Goal: Transaction & Acquisition: Purchase product/service

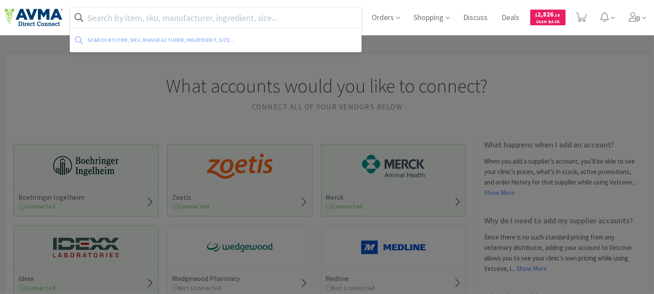
click at [180, 17] on input "text" at bounding box center [215, 17] width 291 height 20
paste input "510218"
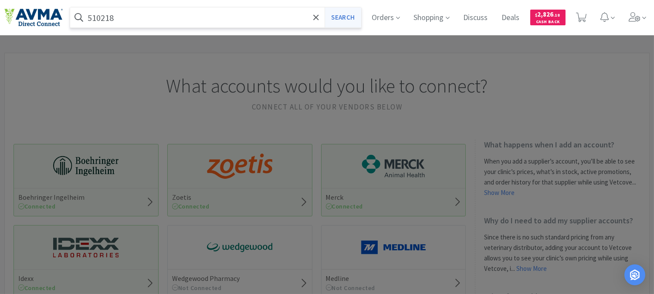
type input "510218"
click at [336, 16] on button "Search" at bounding box center [343, 17] width 36 height 20
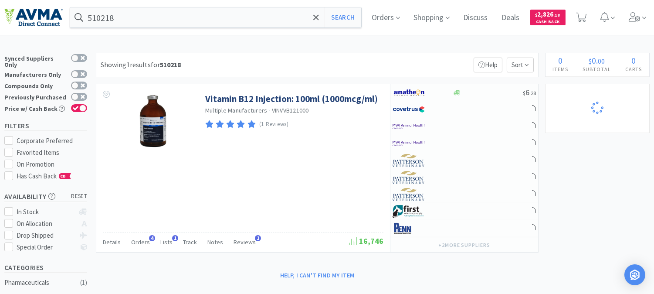
select select "8"
select select "5"
select select "1"
select select "4"
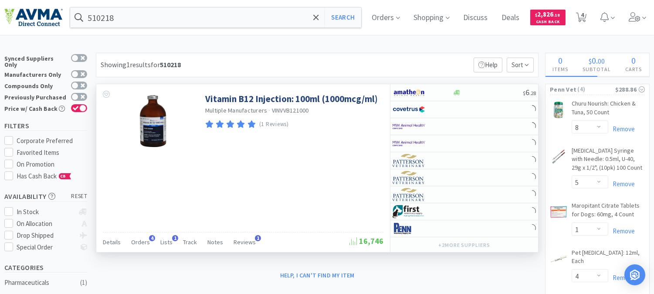
select select "1"
select select "3"
select select "1"
select select "2"
select select "1"
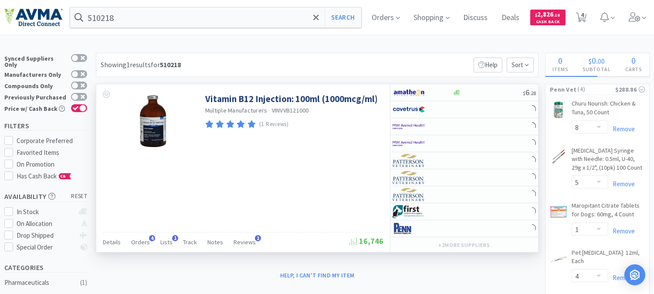
select select "1"
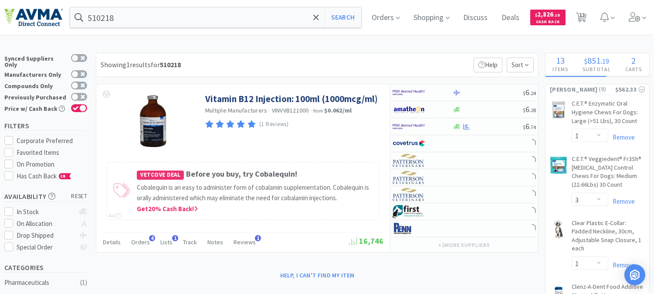
select select "1"
select select "6"
select select "1"
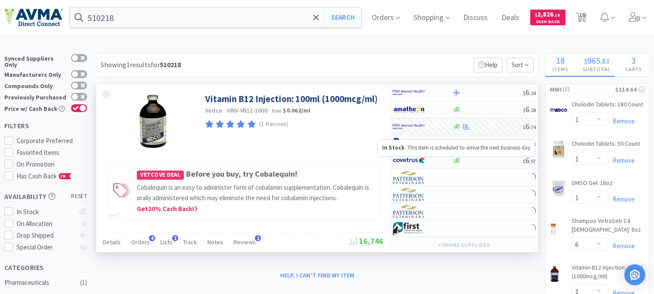
select select "6"
select select "2"
select select "3"
select select "1"
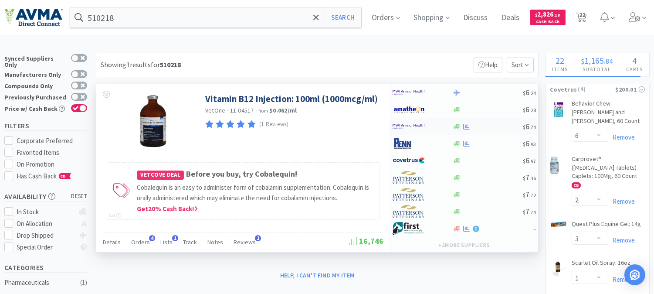
click at [411, 124] on img at bounding box center [409, 126] width 33 height 13
select select "1"
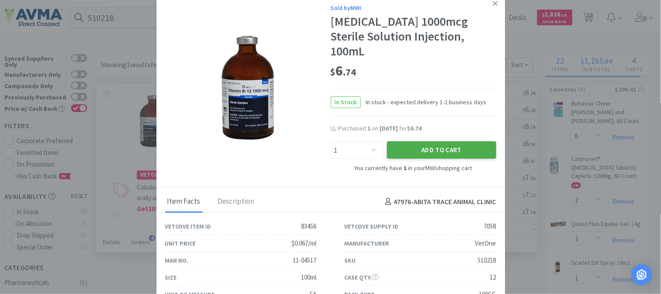
click at [425, 141] on button "Add to Cart" at bounding box center [441, 149] width 109 height 17
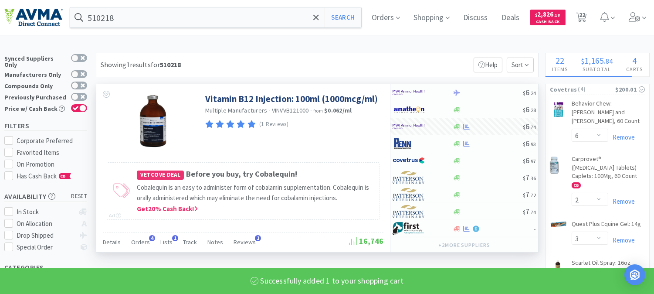
select select "2"
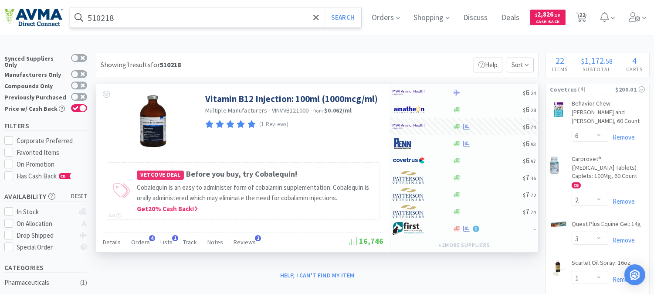
click at [123, 11] on input "510218" at bounding box center [215, 17] width 291 height 20
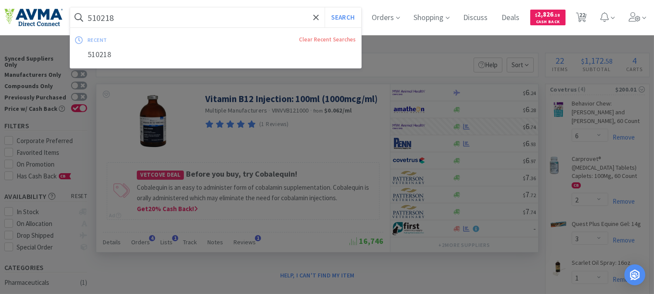
paste input "ZYV2000"
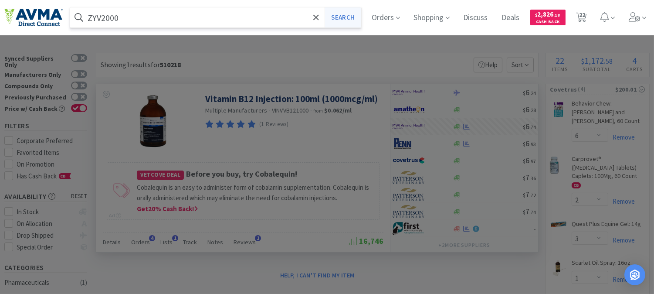
type input "ZYV2000"
click at [343, 20] on button "Search" at bounding box center [343, 17] width 36 height 20
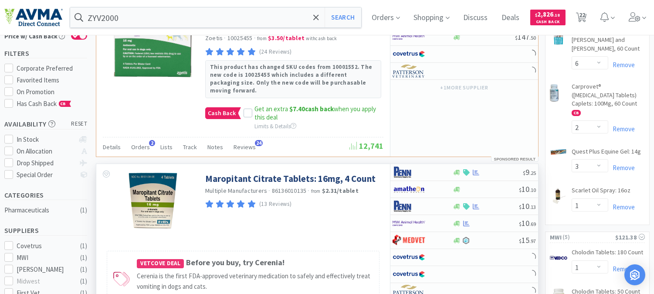
scroll to position [97, 0]
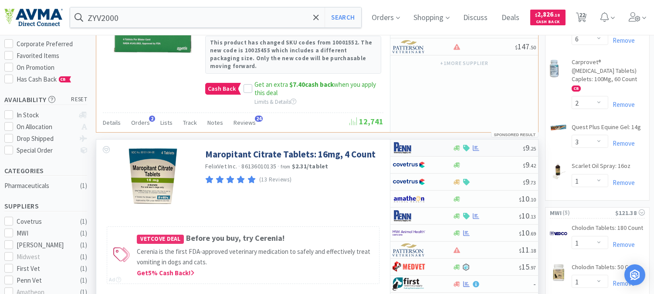
click at [403, 141] on img at bounding box center [409, 147] width 33 height 13
select select "1"
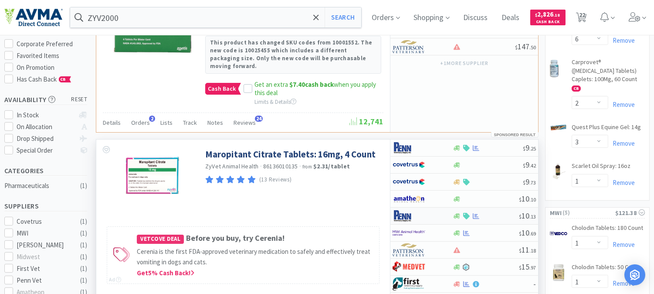
click at [398, 209] on img at bounding box center [409, 215] width 33 height 13
select select "1"
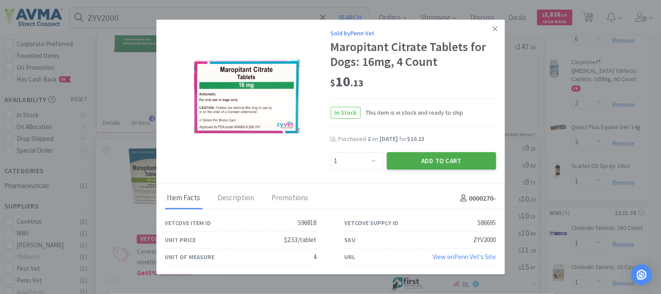
click at [439, 162] on button "Add to Cart" at bounding box center [441, 160] width 109 height 17
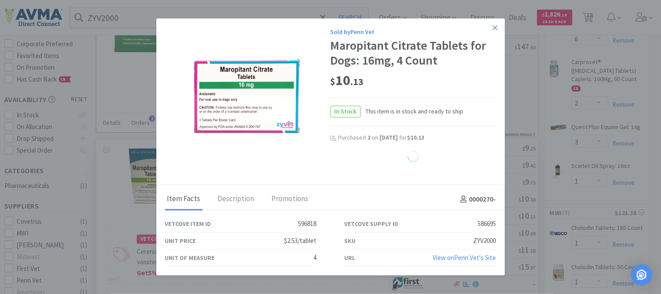
select select "1"
select select "4"
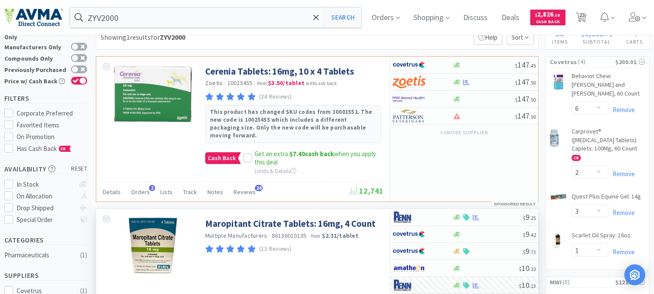
scroll to position [0, 0]
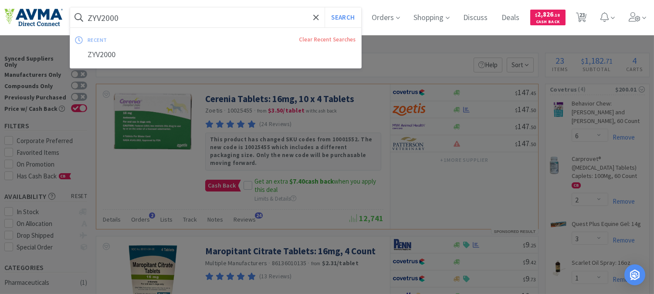
click at [132, 19] on input "ZYV2000" at bounding box center [215, 17] width 291 height 20
paste input "125641"
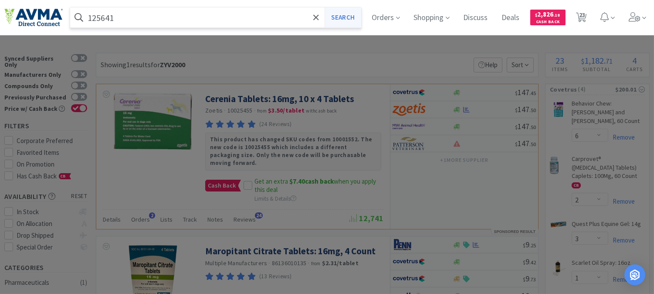
type input "125641"
click at [346, 12] on button "Search" at bounding box center [343, 17] width 36 height 20
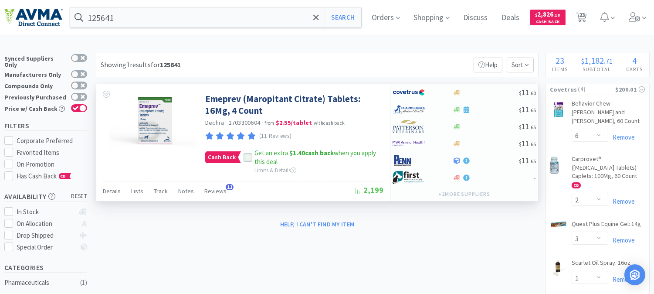
click at [247, 157] on icon at bounding box center [248, 157] width 6 height 6
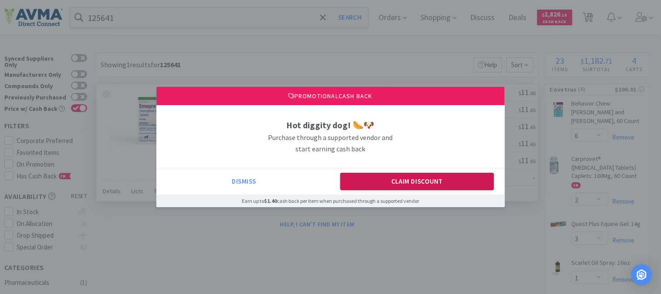
click at [372, 175] on button "Claim Discount" at bounding box center [417, 181] width 154 height 17
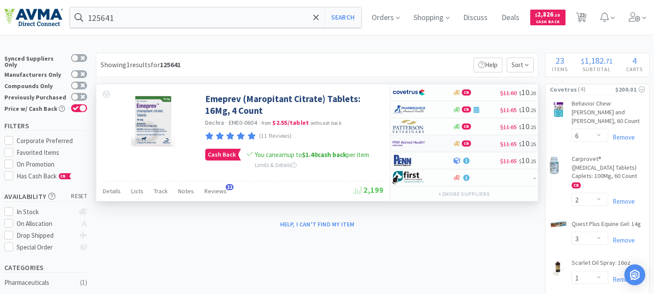
click at [407, 141] on img at bounding box center [409, 143] width 33 height 13
select select "1"
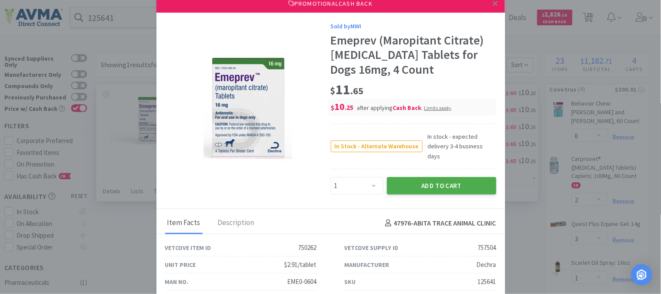
click at [435, 177] on button "Add to Cart" at bounding box center [441, 185] width 109 height 17
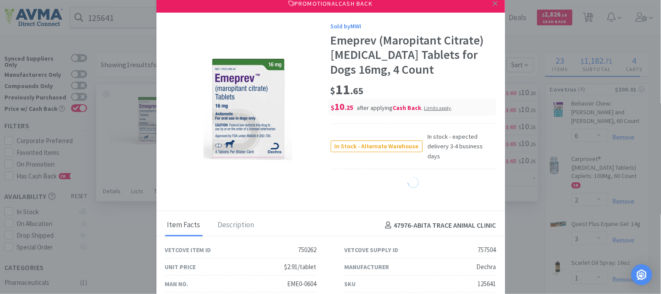
select select "1"
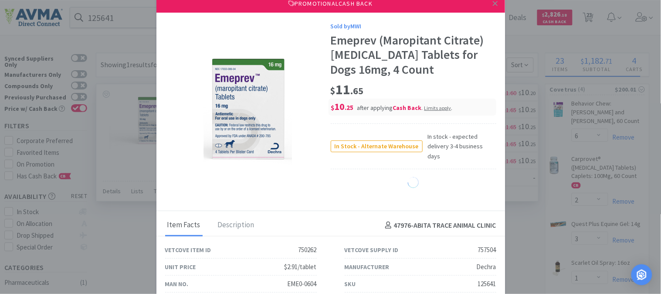
select select "1"
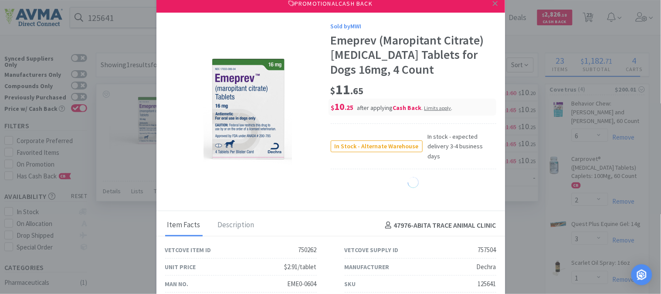
select select "1"
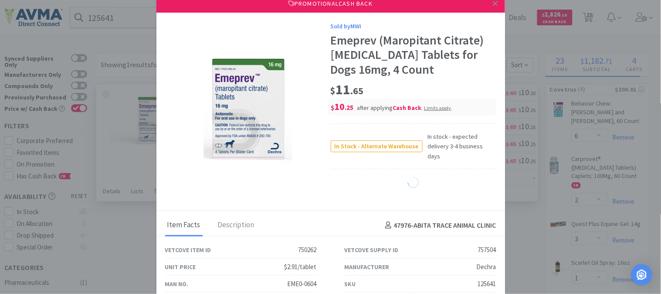
select select "1"
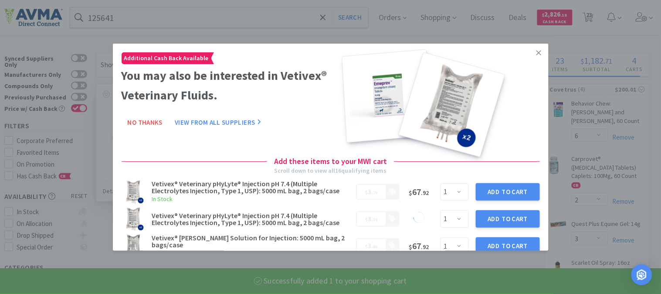
select select "1"
select select "6"
select select "2"
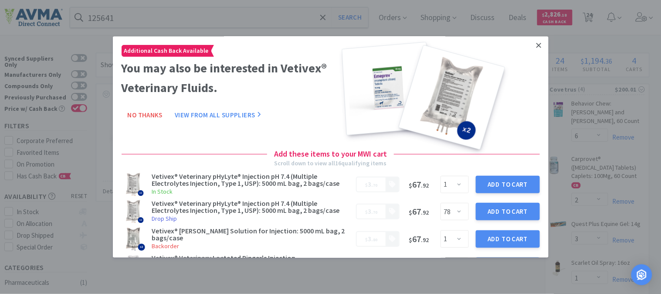
click at [537, 44] on icon at bounding box center [539, 46] width 5 height 8
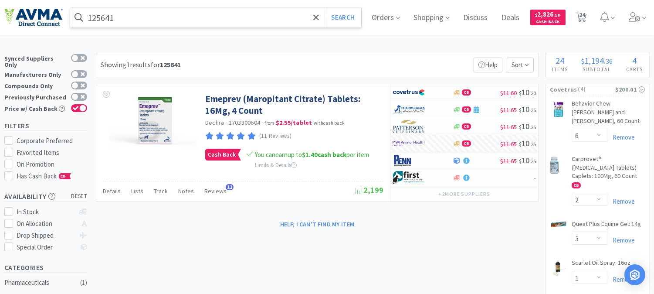
click at [133, 21] on input "125641" at bounding box center [215, 17] width 291 height 20
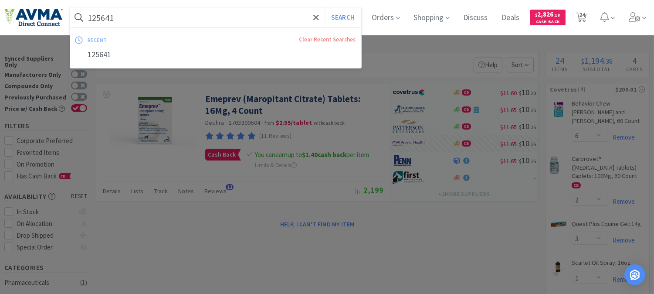
paste input "510133"
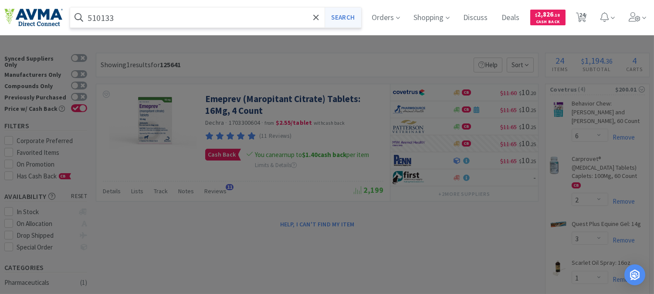
click at [350, 16] on button "Search" at bounding box center [343, 17] width 36 height 20
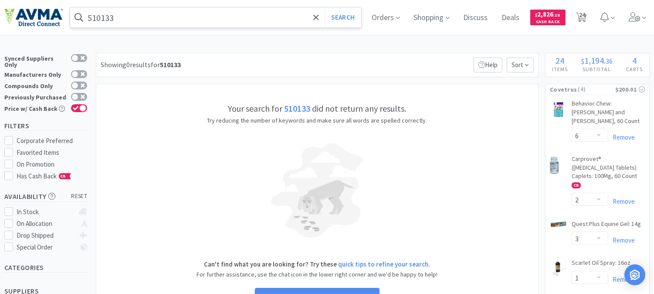
click at [145, 18] on input "510133" at bounding box center [215, 17] width 291 height 20
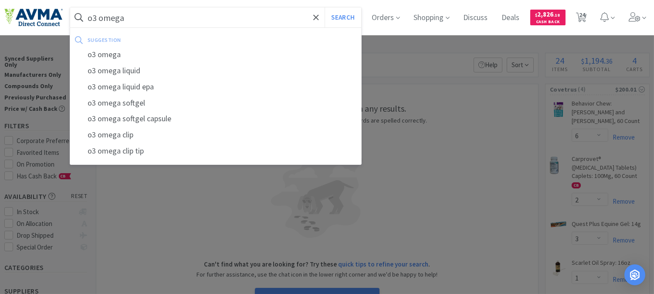
click at [121, 103] on div "o3 omega softgel" at bounding box center [215, 103] width 291 height 16
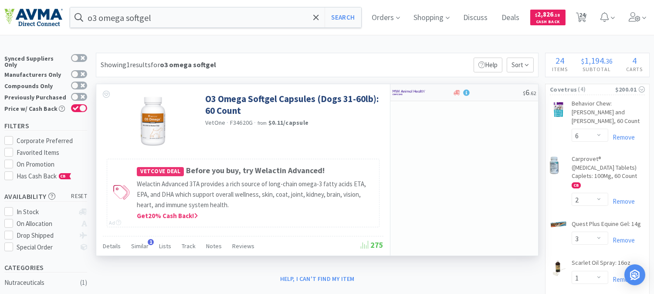
click at [406, 91] on img at bounding box center [409, 92] width 33 height 13
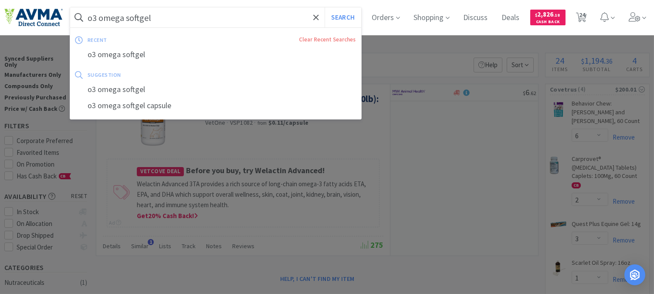
click at [162, 18] on input "o3 omega softgel" at bounding box center [215, 17] width 291 height 20
paste input "035340"
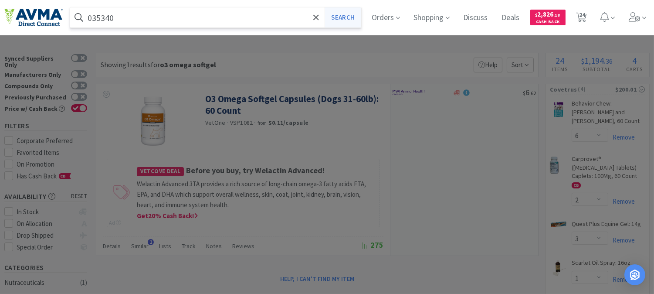
click at [354, 18] on button "Search" at bounding box center [343, 17] width 36 height 20
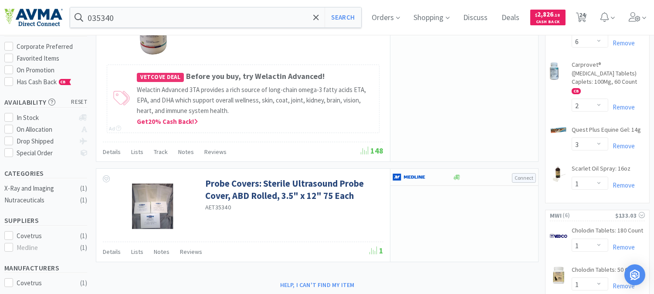
scroll to position [97, 0]
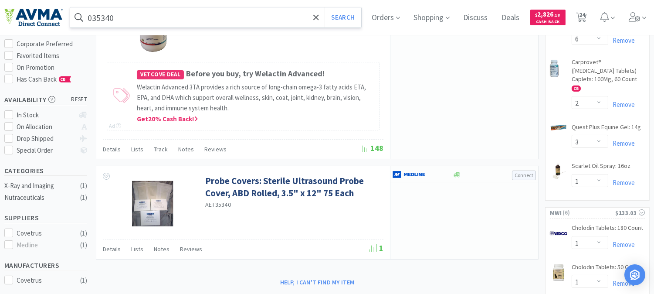
click at [163, 16] on input "035340" at bounding box center [215, 17] width 291 height 20
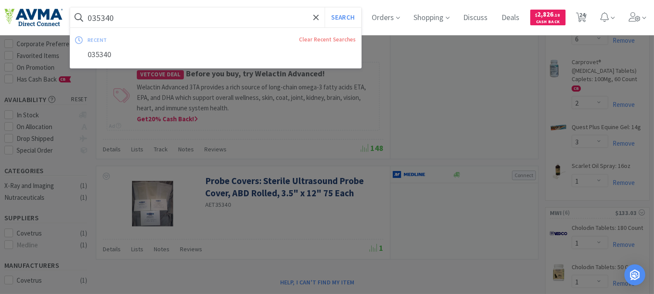
paste input "78934206"
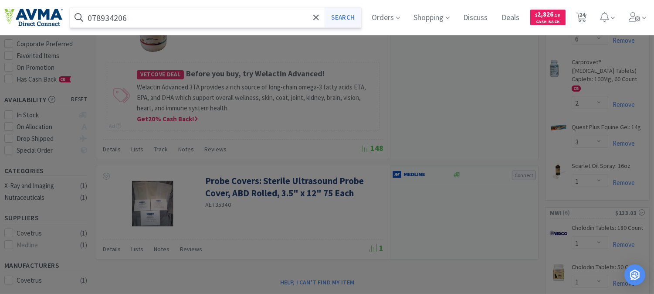
type input "078934206"
click at [355, 16] on button "Search" at bounding box center [343, 17] width 36 height 20
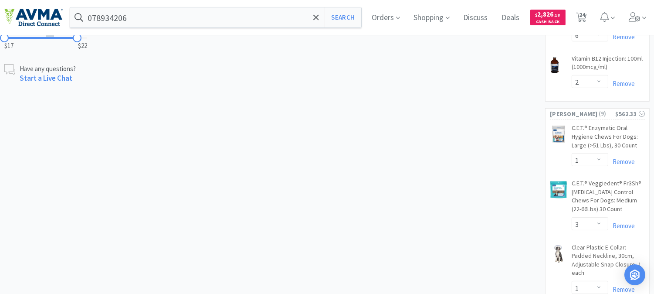
scroll to position [533, 0]
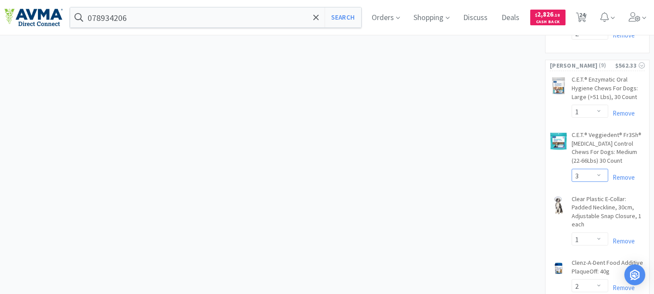
click at [598, 169] on select "Enter Quantity 1 2 3 4 5 6 7 8 9 10 11 12 13 14 15 16 17 18 19 20 Enter Quantity" at bounding box center [590, 175] width 37 height 13
click at [572, 169] on select "Enter Quantity 1 2 3 4 5 6 7 8 9 10 11 12 13 14 15 16 17 18 19 20 Enter Quantity" at bounding box center [590, 175] width 37 height 13
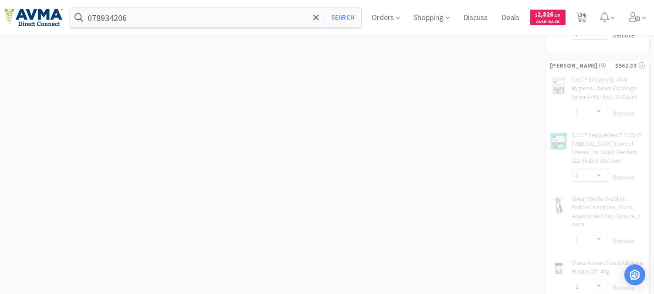
select select "10"
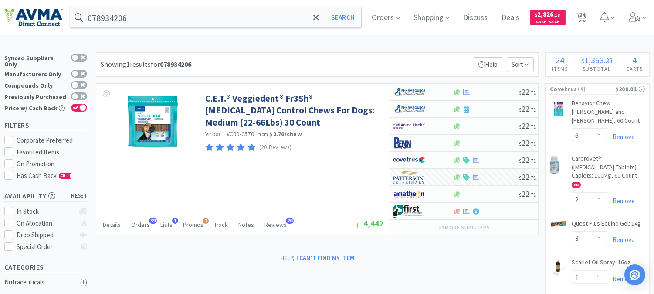
scroll to position [0, 0]
click at [585, 18] on span "24" at bounding box center [582, 14] width 6 height 35
select select "6"
select select "2"
select select "3"
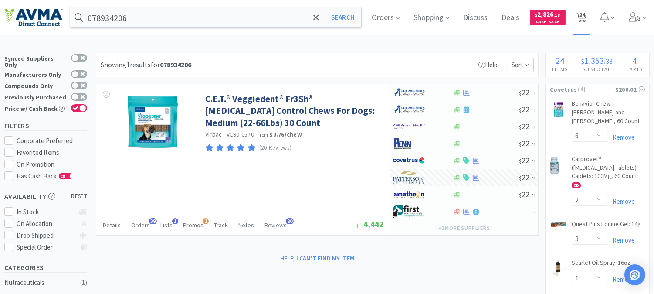
select select "1"
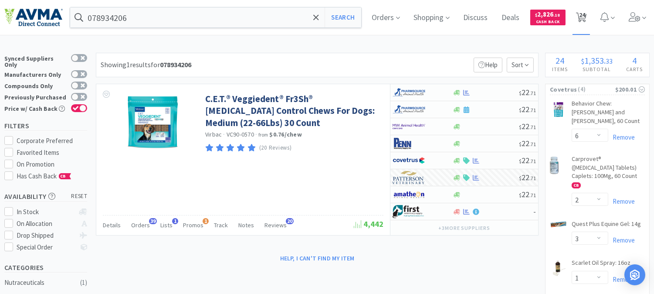
select select "6"
select select "2"
select select "1"
select select "10"
select select "1"
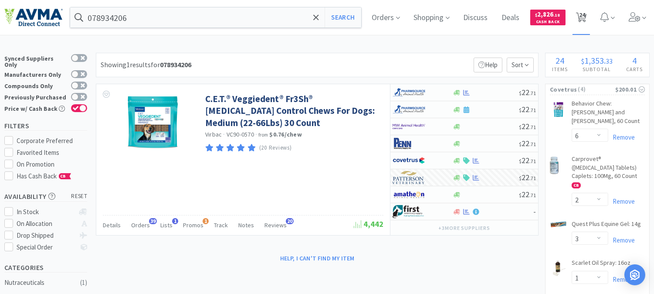
select select "2"
select select "1"
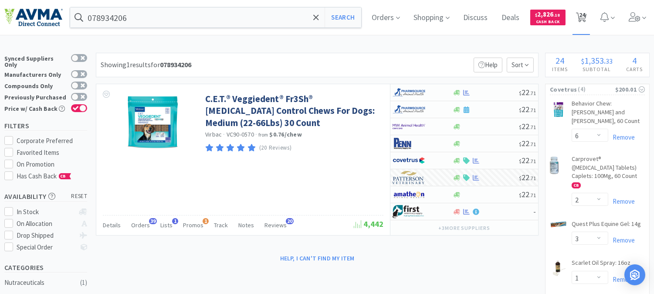
select select "1"
select select "8"
select select "5"
select select "1"
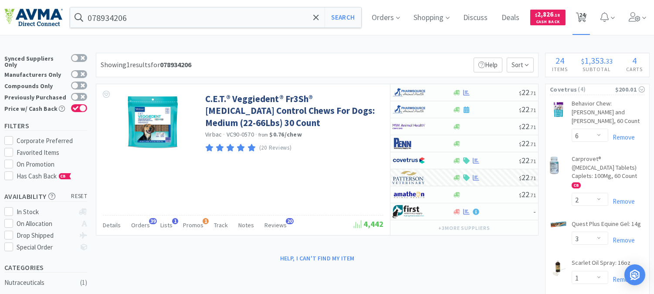
select select "4"
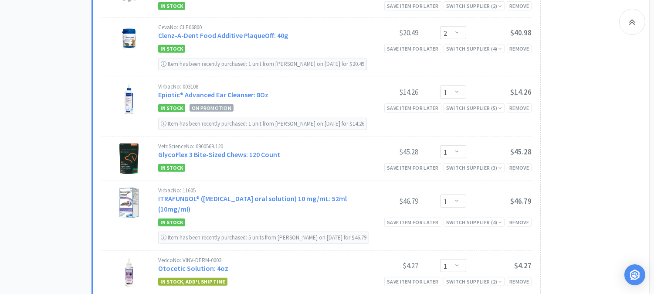
scroll to position [1210, 0]
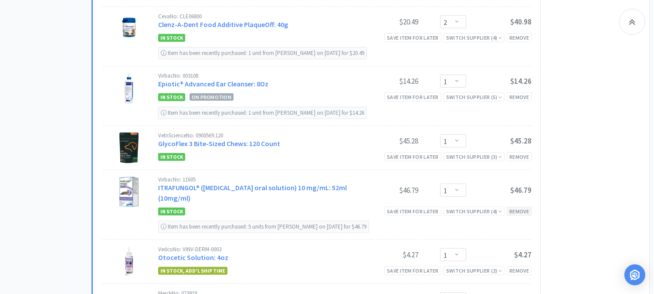
click at [523, 211] on div "Remove" at bounding box center [519, 211] width 25 height 9
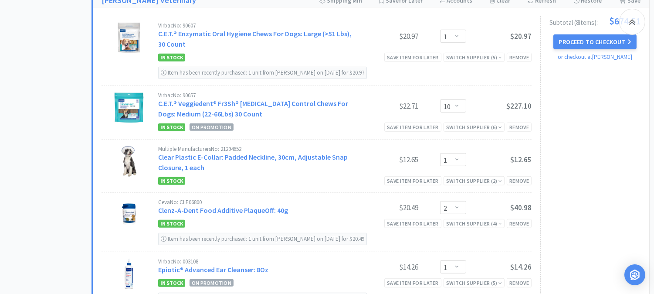
scroll to position [969, 0]
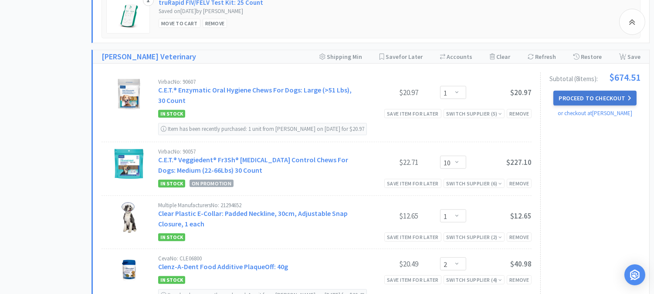
click at [582, 102] on button "Proceed to Checkout" at bounding box center [595, 98] width 83 height 15
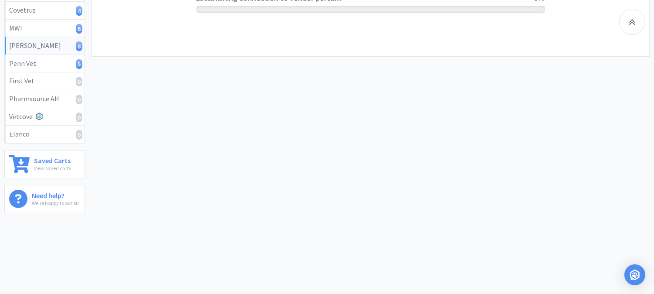
scroll to position [202, 0]
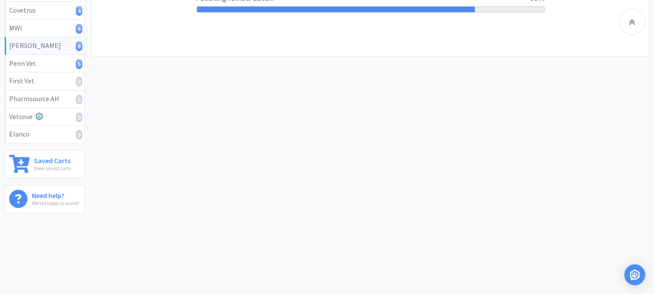
select select "1"
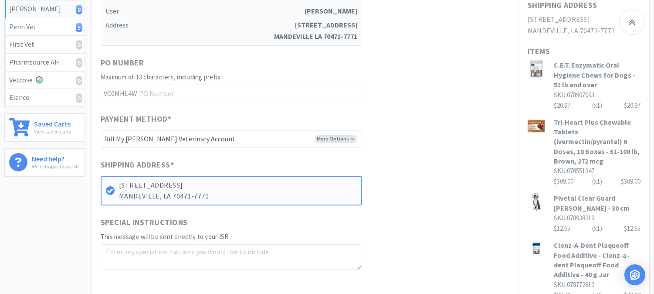
scroll to position [242, 0]
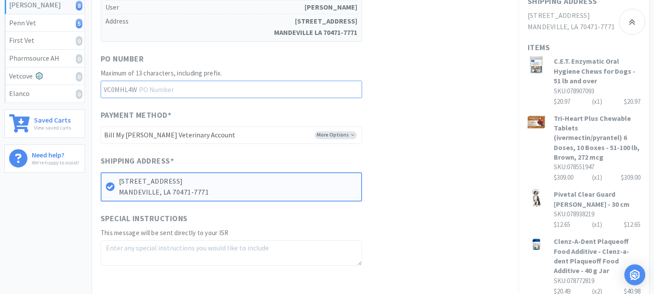
click at [164, 81] on input "text" at bounding box center [232, 89] width 262 height 17
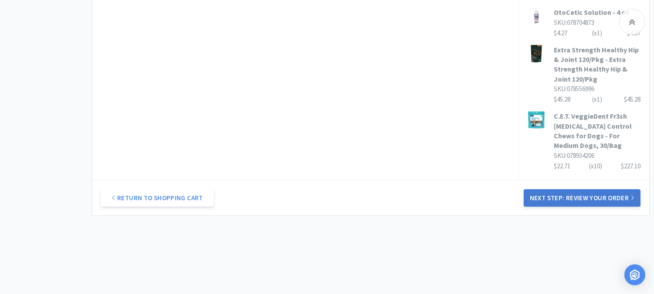
type input "52396"
click at [556, 189] on button "Next Step: Review Your Order" at bounding box center [582, 197] width 117 height 17
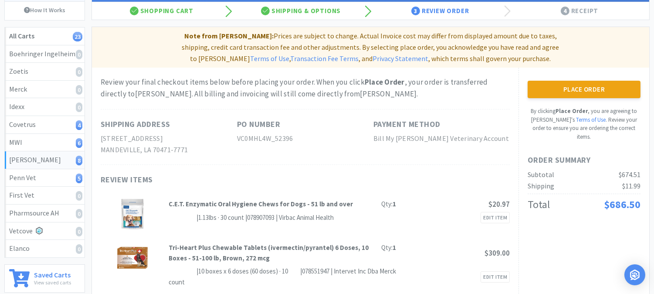
scroll to position [97, 0]
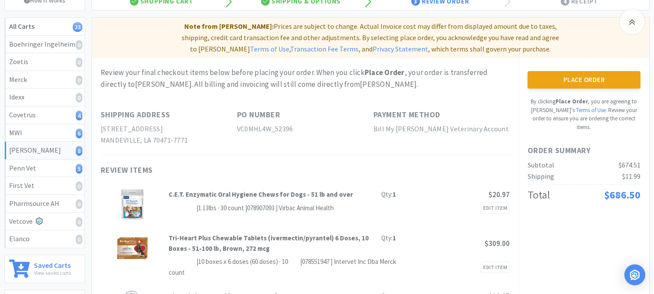
click at [560, 75] on button "Place Order" at bounding box center [584, 79] width 113 height 17
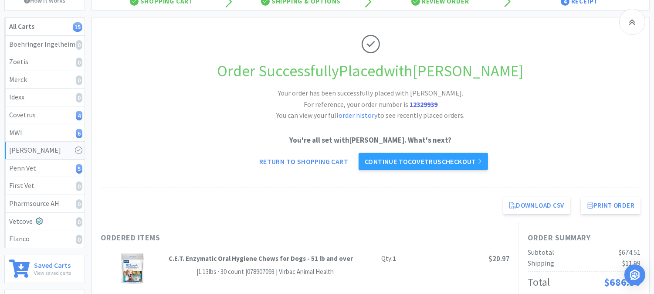
click at [417, 103] on strong "12329939" at bounding box center [424, 104] width 28 height 9
copy strong "12329939"
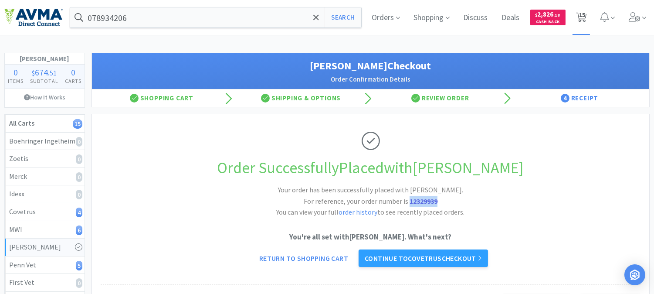
click at [582, 16] on span "15" at bounding box center [582, 14] width 6 height 35
select select "6"
select select "2"
select select "3"
select select "1"
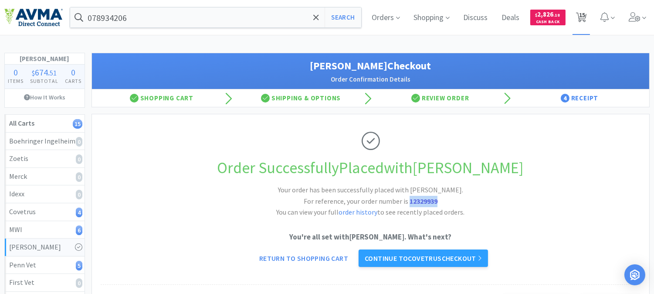
select select "1"
select select "6"
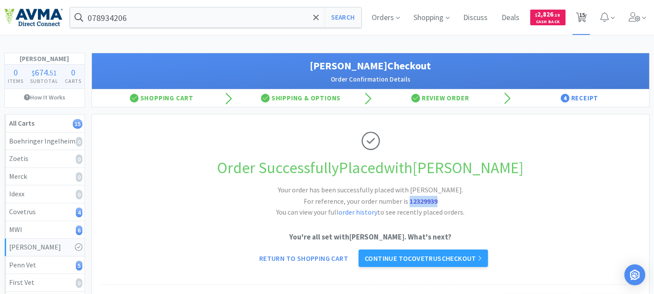
select select "2"
select select "8"
select select "5"
select select "1"
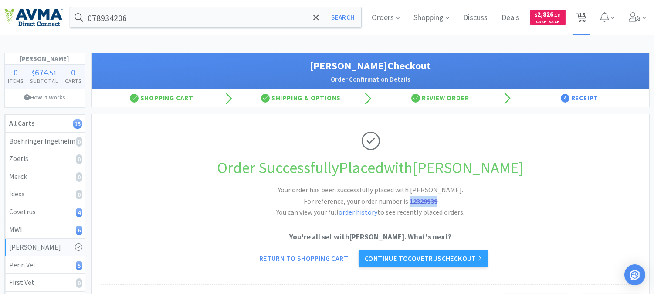
select select "4"
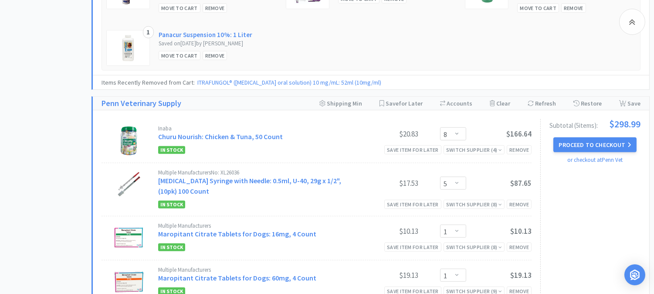
scroll to position [1210, 0]
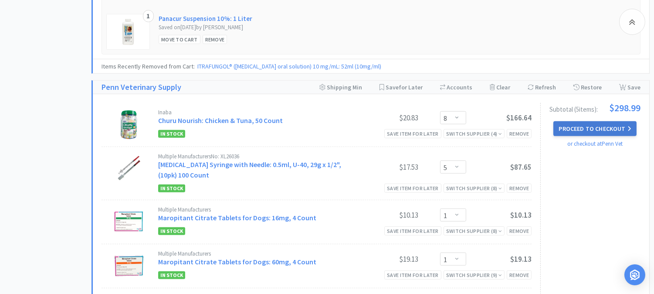
click at [602, 129] on button "Proceed to Checkout" at bounding box center [595, 128] width 83 height 15
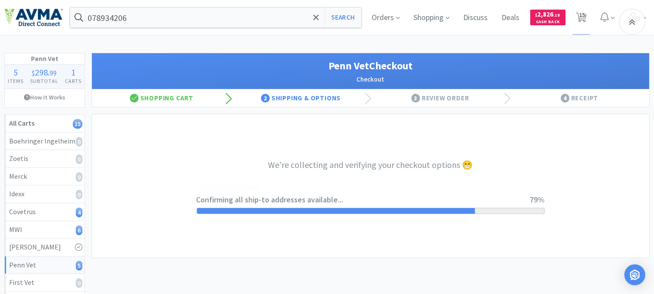
select select "V0537"
select select "U001"
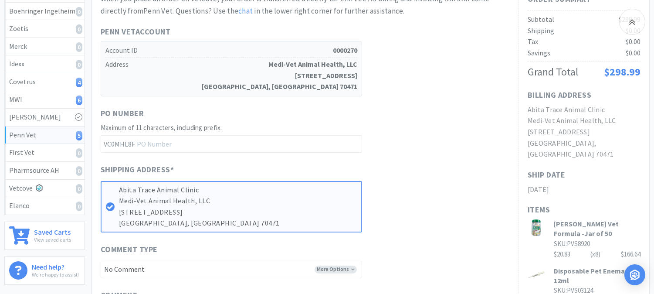
scroll to position [145, 0]
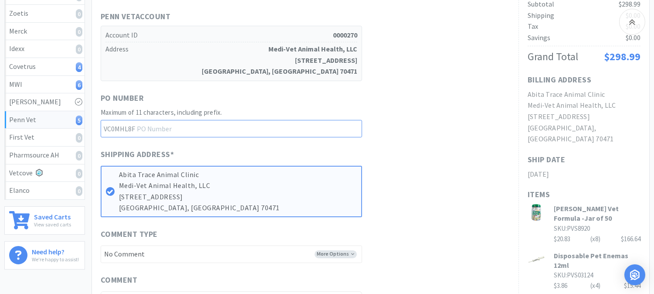
click at [208, 126] on input "text" at bounding box center [232, 128] width 262 height 17
type input "52399"
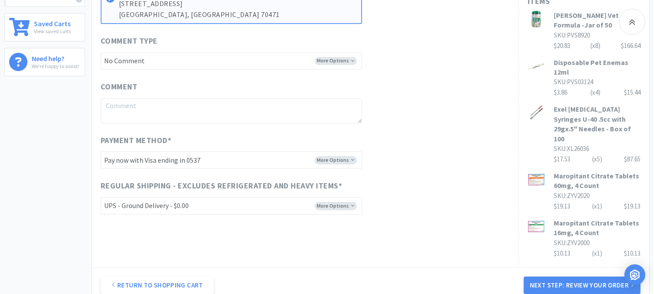
scroll to position [339, 0]
click at [327, 156] on select "-------- Pay now with Visa ending in 0537 Pay now with Visa ending in 4277 Pay …" at bounding box center [232, 159] width 262 height 17
select select "V5253"
click at [101, 151] on select "-------- Pay now with Visa ending in 0537 Pay now with Visa ending in 4277 Pay …" at bounding box center [232, 159] width 262 height 17
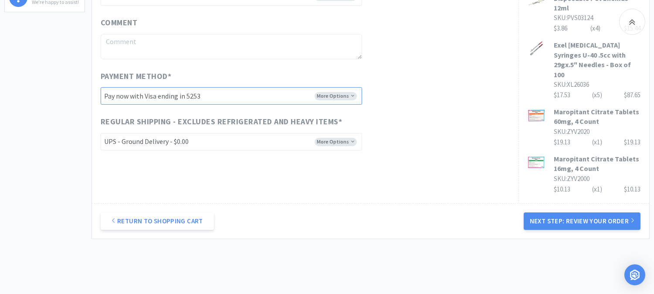
scroll to position [416, 0]
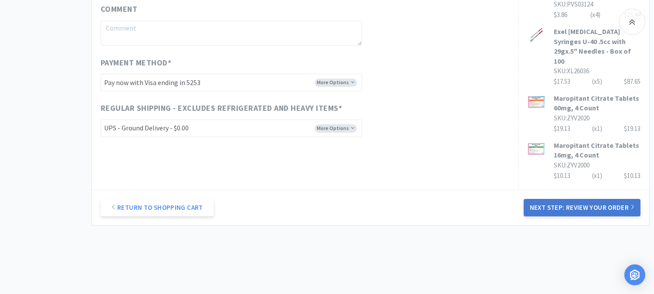
click at [577, 199] on button "Next Step: Review Your Order" at bounding box center [582, 207] width 117 height 17
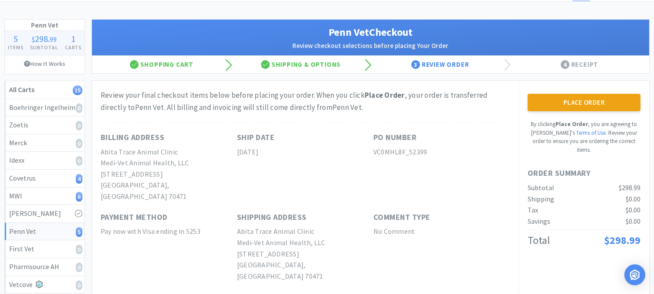
scroll to position [48, 0]
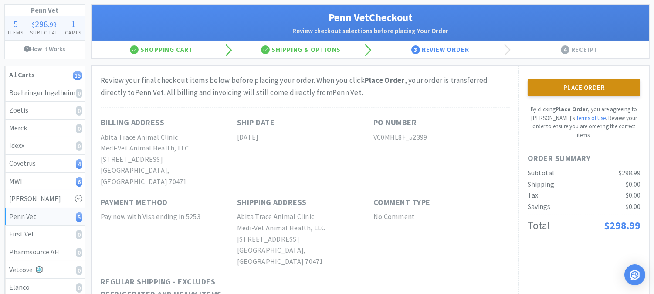
click at [587, 88] on button "Place Order" at bounding box center [584, 87] width 113 height 17
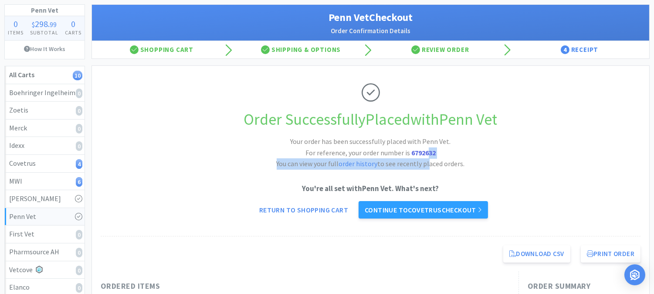
click at [426, 158] on h2 "Your order has been successfully placed with Penn Vet. For reference, your orde…" at bounding box center [371, 153] width 262 height 34
click at [425, 153] on strong "6792632" at bounding box center [423, 152] width 24 height 9
copy strong "6792632"
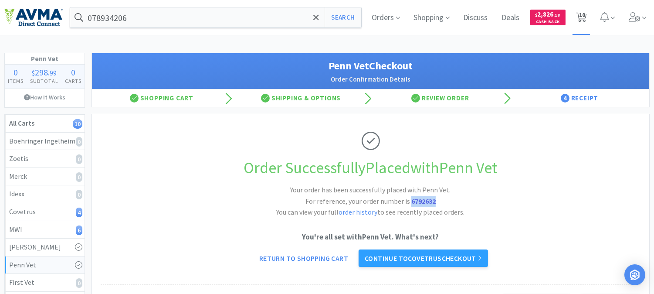
click at [580, 18] on span "10" at bounding box center [582, 14] width 6 height 35
select select "6"
select select "2"
select select "3"
select select "1"
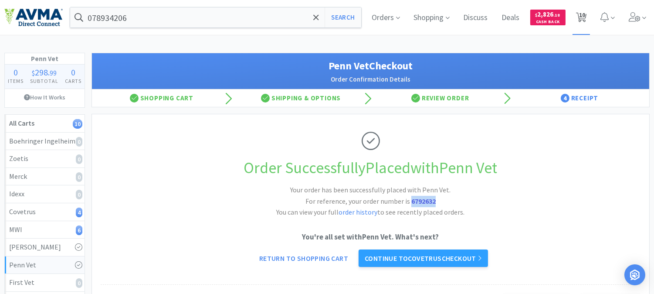
select select "1"
select select "6"
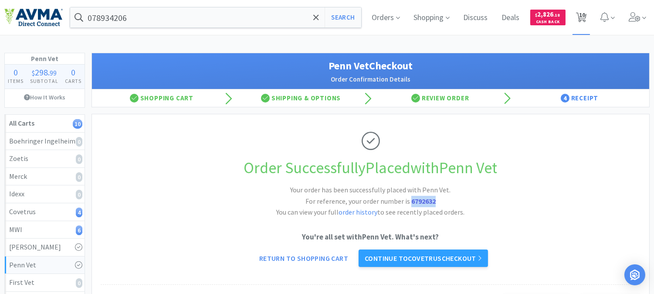
select select "2"
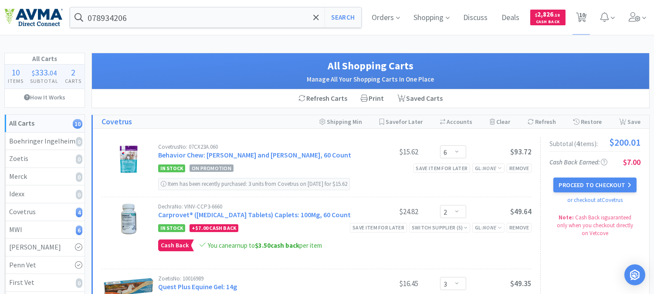
scroll to position [48, 0]
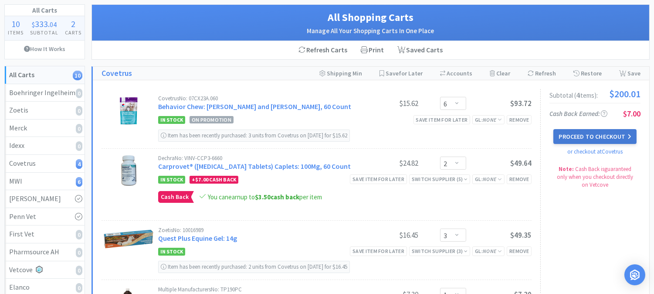
click at [596, 135] on button "Proceed to Checkout" at bounding box center [595, 136] width 83 height 15
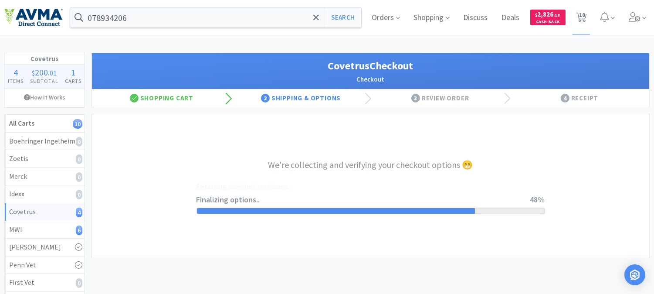
select select "9820551970858"
select select "cvt-standard-net"
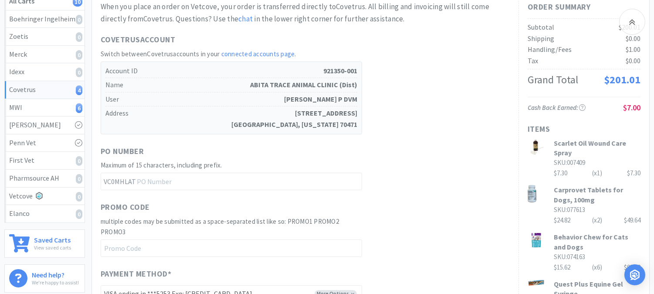
scroll to position [145, 0]
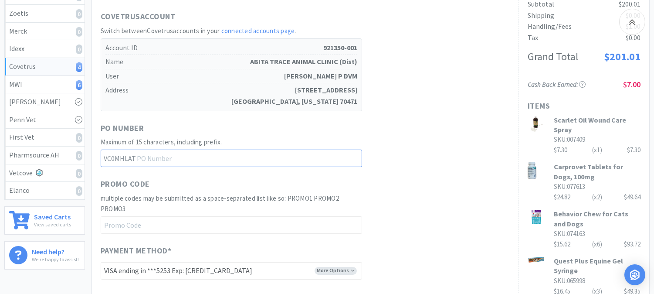
click at [238, 155] on input "text" at bounding box center [232, 158] width 262 height 17
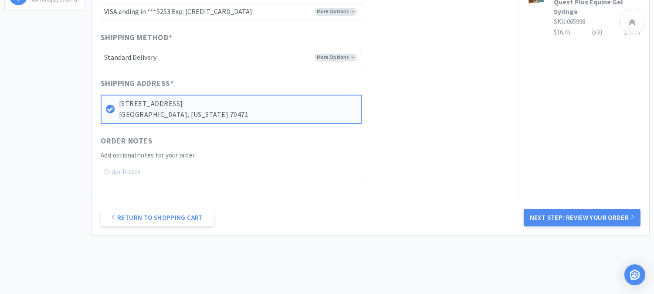
scroll to position [434, 0]
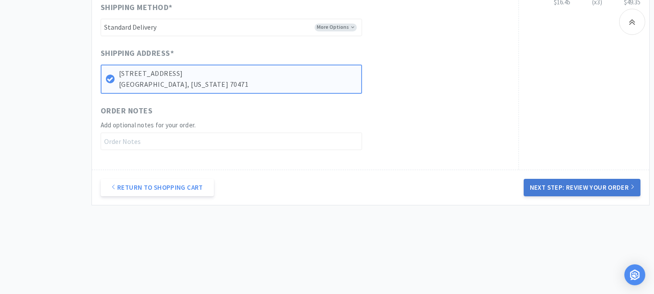
type input "52397"
click at [581, 187] on button "Next Step: Review Your Order" at bounding box center [582, 187] width 117 height 17
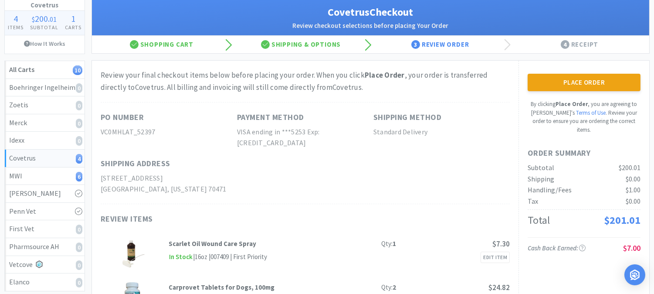
scroll to position [48, 0]
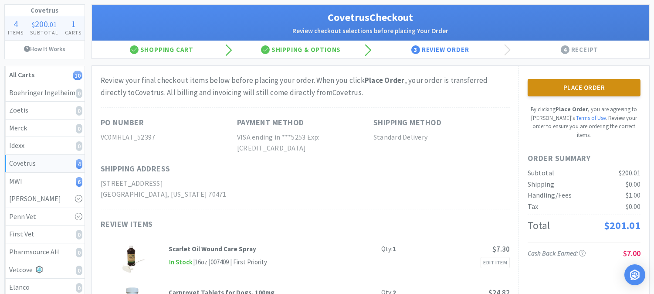
click at [581, 85] on button "Place Order" at bounding box center [584, 87] width 113 height 17
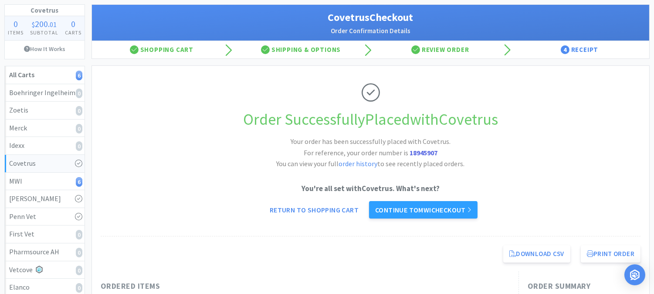
click at [433, 153] on strong "18945907" at bounding box center [424, 152] width 28 height 9
copy strong "18945907"
click at [434, 208] on link "Continue to MWI checkout" at bounding box center [423, 209] width 109 height 17
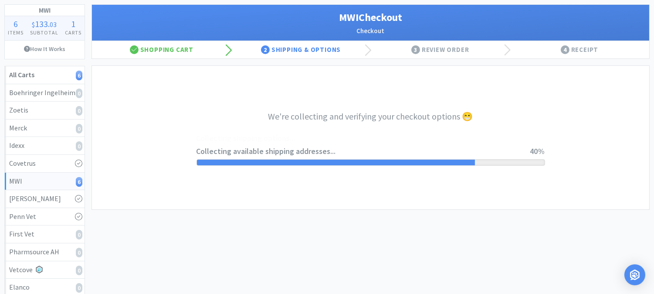
select select "CC_9481287516445253"
select select "FXY"
select select "RPS"
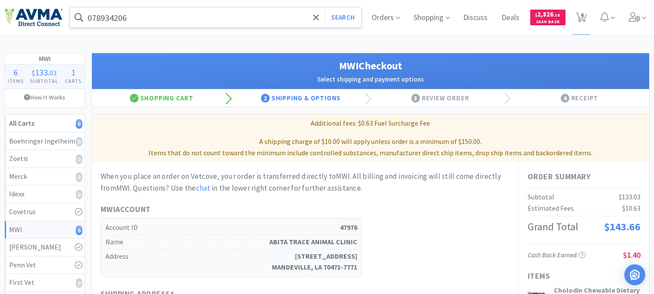
click at [260, 14] on input "078934206" at bounding box center [215, 17] width 291 height 20
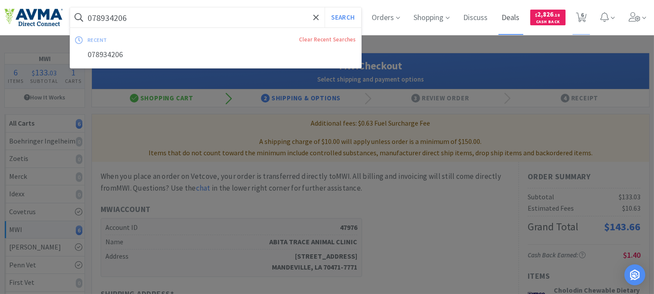
type input "u"
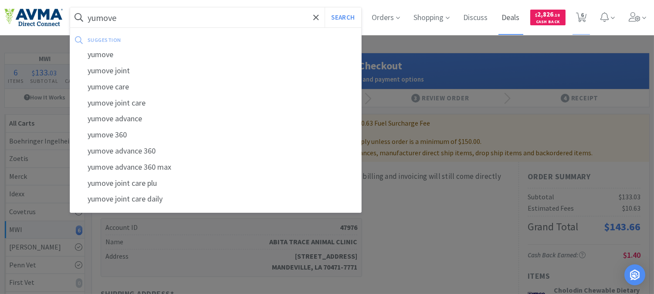
type input "yumove"
click at [325, 7] on button "Search" at bounding box center [343, 17] width 36 height 20
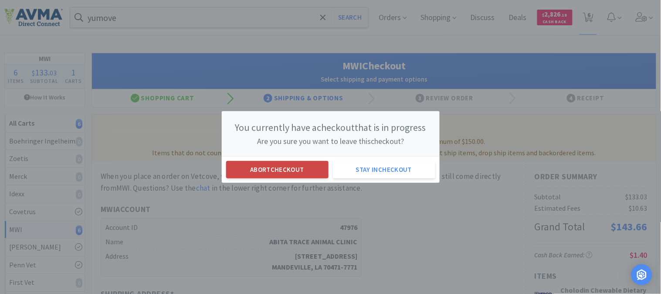
click at [296, 167] on button "Abort checkout" at bounding box center [277, 169] width 102 height 17
select select "1"
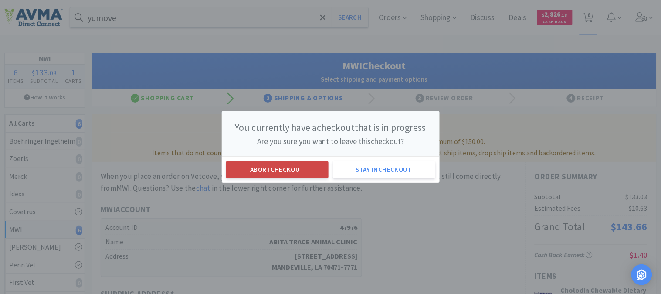
select select "6"
select select "2"
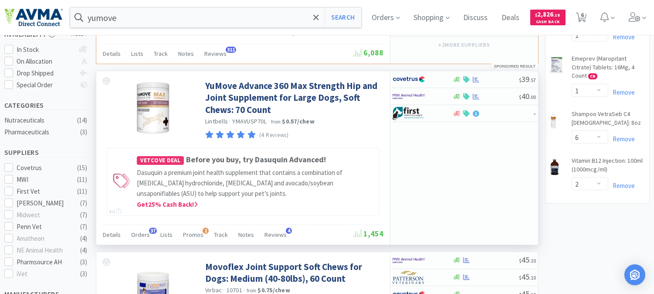
scroll to position [145, 0]
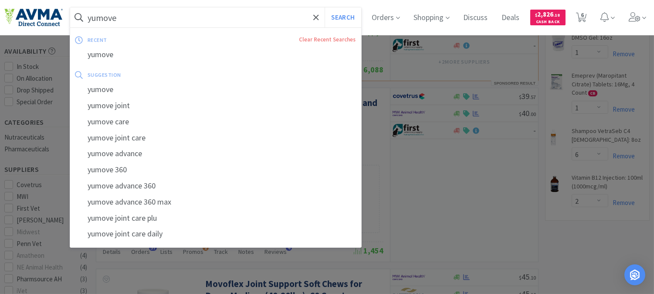
click at [213, 18] on input "yumove" at bounding box center [215, 17] width 291 height 20
paste input "123060"
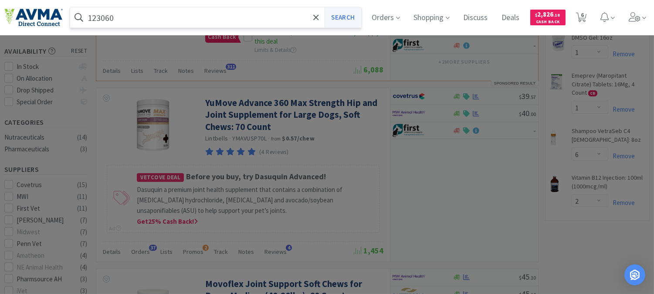
click at [345, 14] on button "Search" at bounding box center [343, 17] width 36 height 20
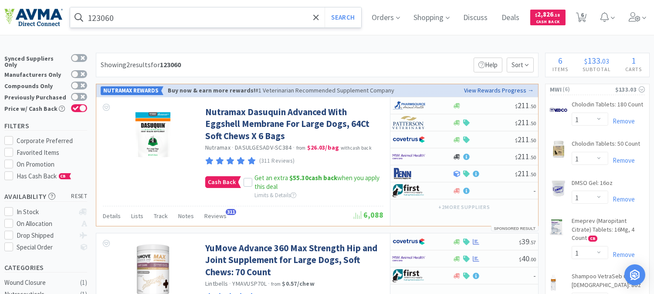
click at [150, 19] on input "123060" at bounding box center [215, 17] width 291 height 20
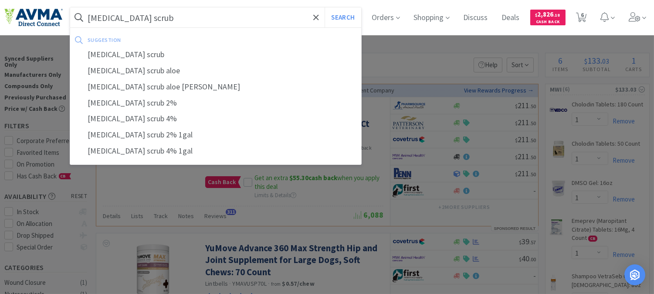
type input "[MEDICAL_DATA] scrub"
click at [325, 7] on button "Search" at bounding box center [343, 17] width 36 height 20
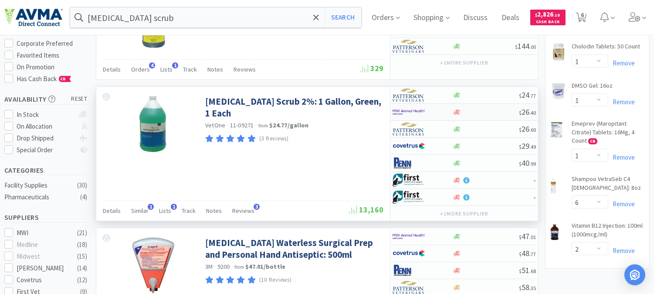
scroll to position [97, 0]
click at [411, 95] on img at bounding box center [409, 95] width 33 height 13
select select "1"
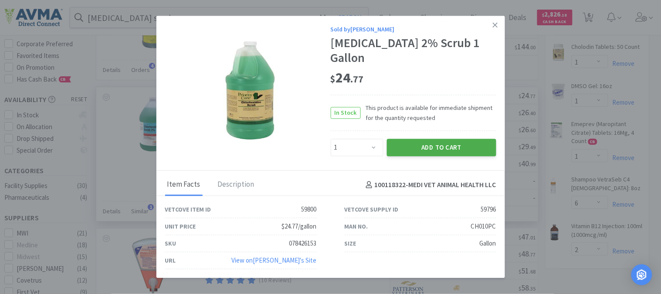
click at [438, 146] on button "Add to Cart" at bounding box center [441, 147] width 109 height 17
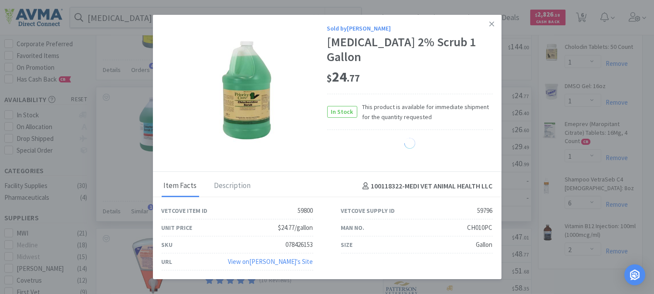
select select "1"
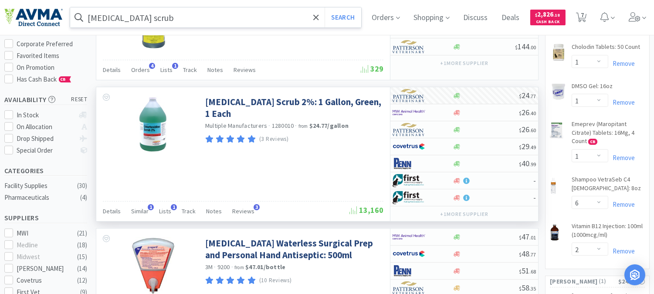
click at [178, 16] on input "[MEDICAL_DATA] scrub" at bounding box center [215, 17] width 291 height 20
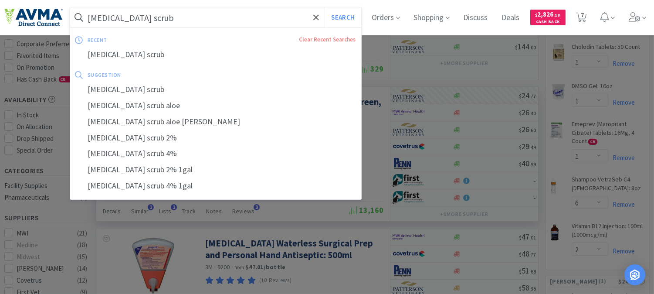
paste input "034285"
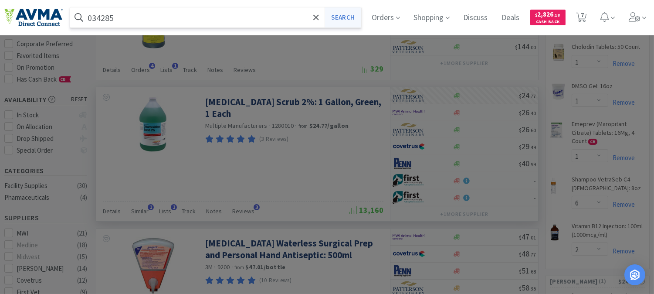
type input "034285"
click at [351, 15] on button "Search" at bounding box center [343, 17] width 36 height 20
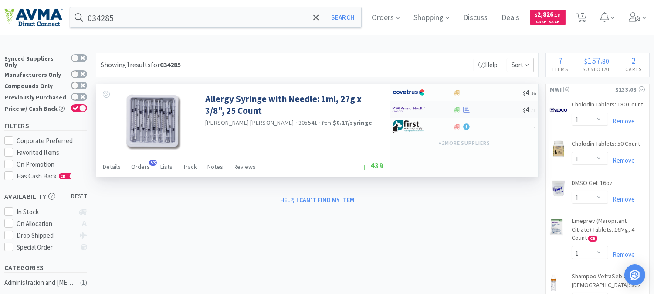
click at [415, 107] on img at bounding box center [409, 109] width 33 height 13
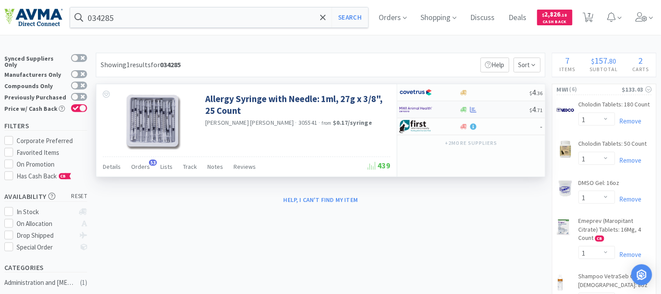
select select "1"
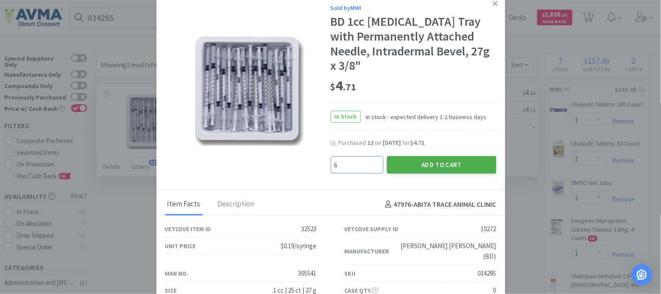
type input "6"
click at [424, 156] on button "Add to Cart" at bounding box center [441, 164] width 109 height 17
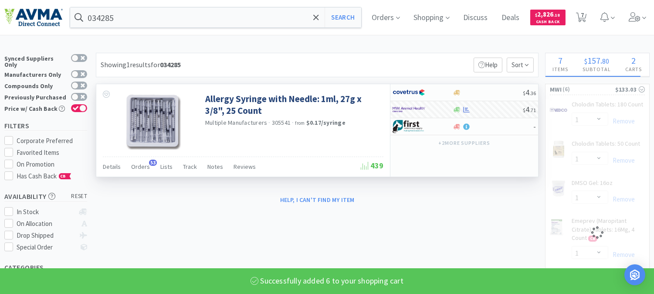
select select "6"
select select "1"
select select "6"
select select "2"
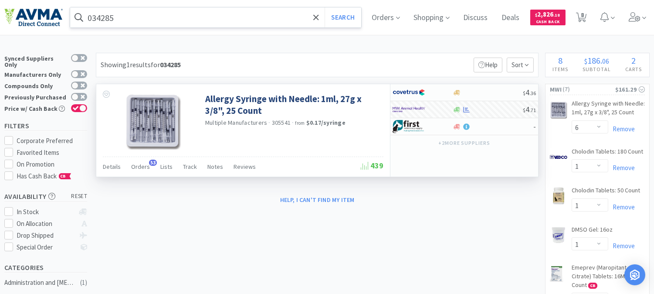
click at [125, 13] on input "034285" at bounding box center [215, 17] width 291 height 20
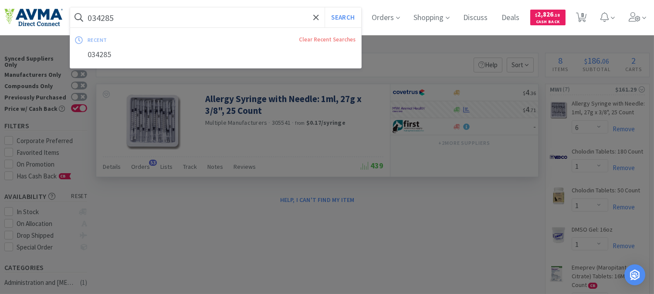
paste input "04357"
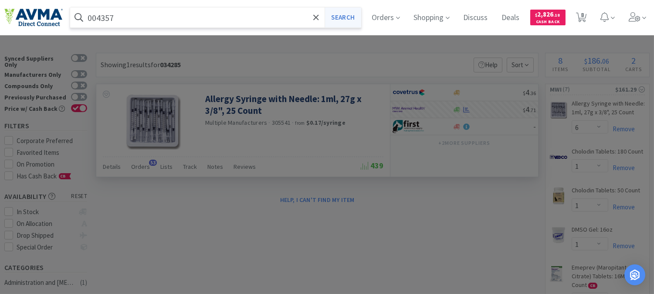
type input "004357"
click at [350, 14] on button "Search" at bounding box center [343, 17] width 36 height 20
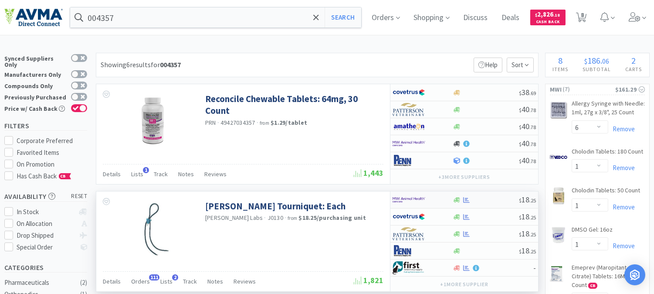
click at [407, 200] on img at bounding box center [409, 199] width 33 height 13
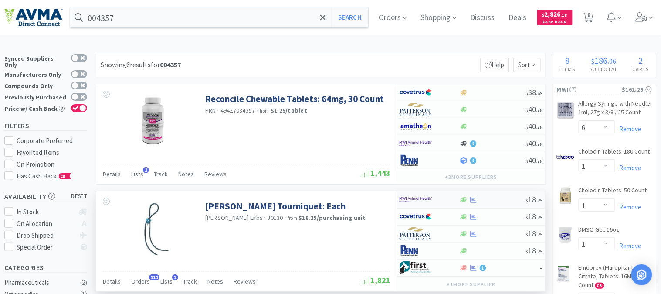
select select "2"
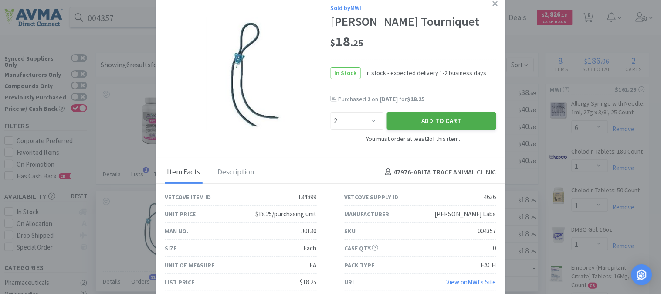
click at [445, 117] on button "Add to Cart" at bounding box center [441, 120] width 109 height 17
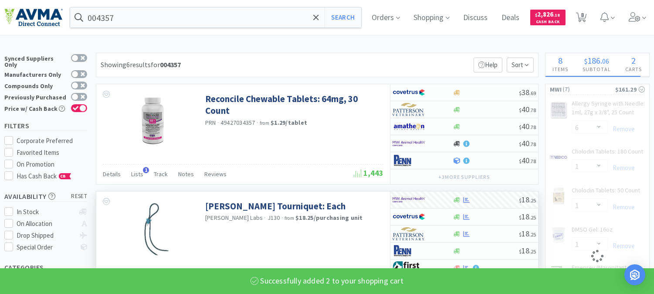
select select "2"
select select "6"
select select "2"
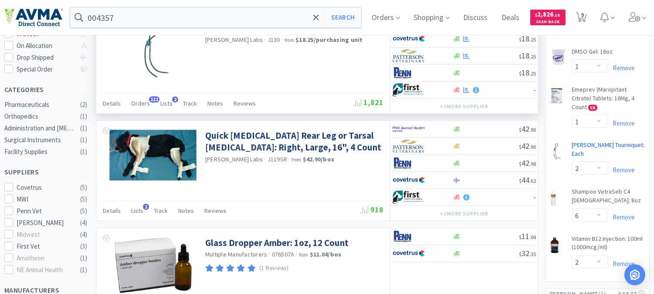
scroll to position [194, 0]
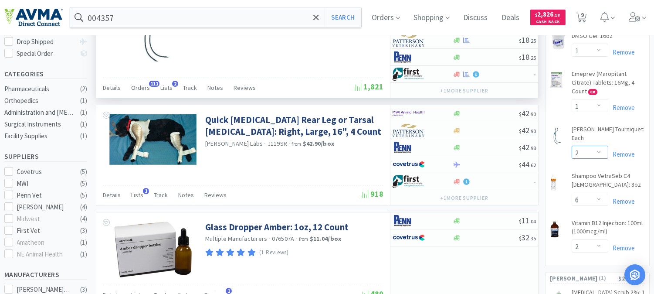
click at [598, 146] on select "Enter Quantity 1 2 3 4 5 6 7 8 9 10 11 12 13 14 15 16 17 18 19 20 Enter Quantity" at bounding box center [590, 152] width 37 height 13
click at [572, 146] on select "Enter Quantity 1 2 3 4 5 6 7 8 9 10 11 12 13 14 15 16 17 18 19 20 Enter Quantity" at bounding box center [590, 152] width 37 height 13
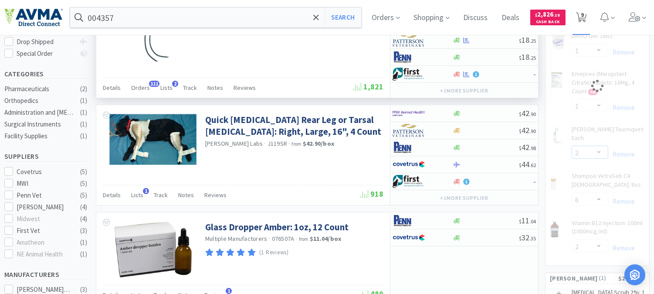
select select "4"
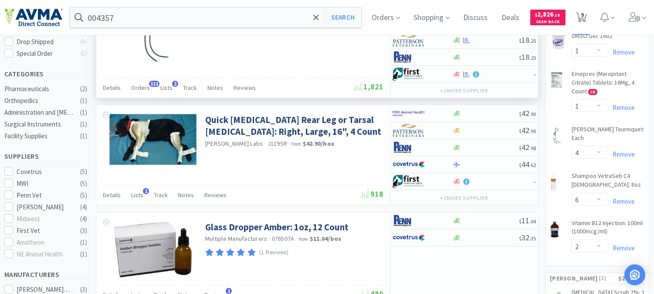
click at [584, 14] on span "9" at bounding box center [582, 14] width 3 height 35
select select "6"
select select "1"
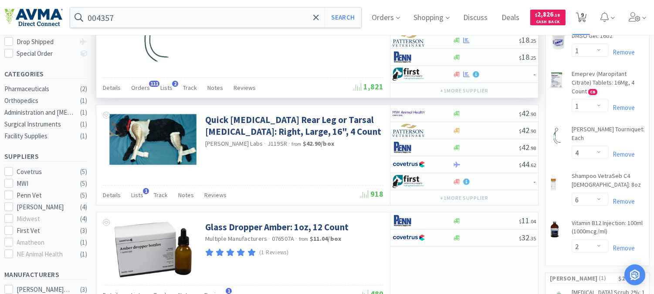
select select "1"
select select "4"
select select "6"
select select "2"
select select "1"
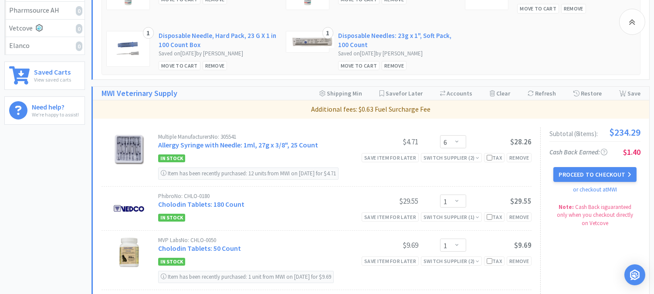
scroll to position [290, 0]
click at [589, 168] on button "Proceed to Checkout" at bounding box center [595, 174] width 83 height 15
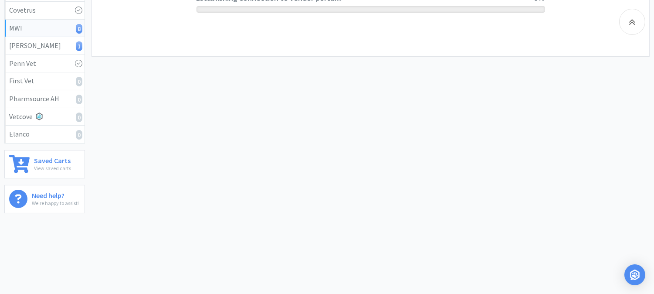
scroll to position [202, 0]
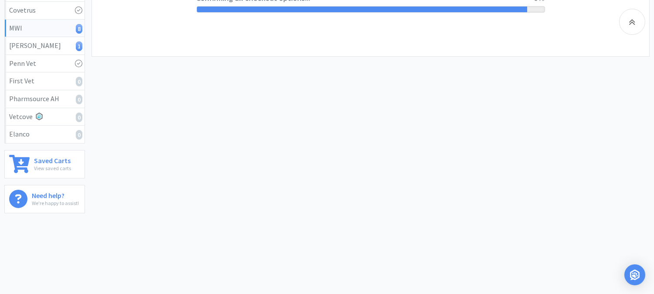
select select "CC_9481287516445253"
select select "FXY"
select select "RPS"
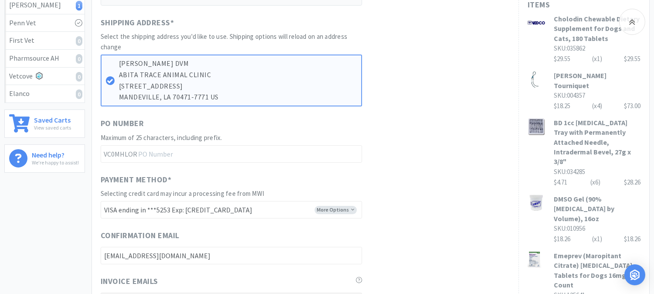
scroll to position [290, 0]
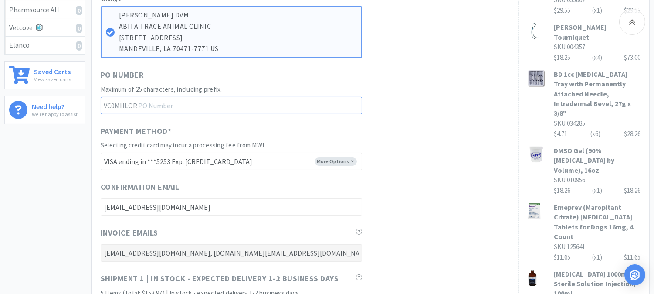
click at [206, 107] on input "text" at bounding box center [232, 105] width 262 height 17
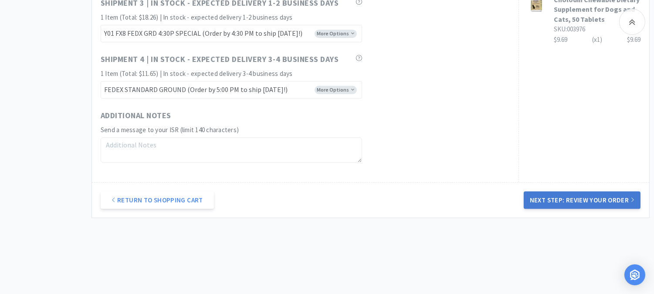
type input "52398"
click at [580, 197] on button "Next Step: Review Your Order" at bounding box center [582, 199] width 117 height 17
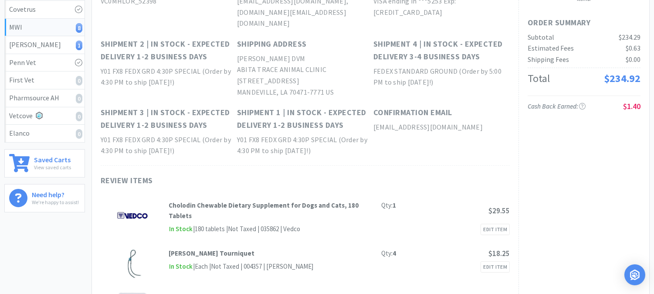
scroll to position [0, 0]
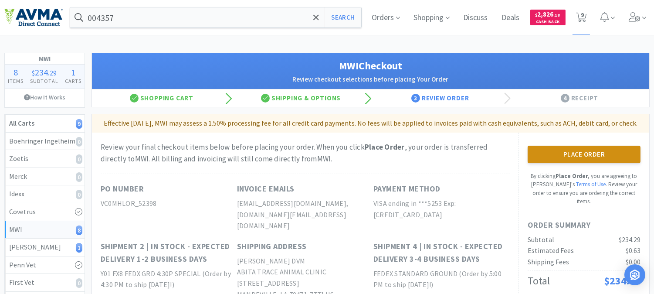
click at [586, 162] on button "Place Order" at bounding box center [584, 154] width 113 height 17
